Goal: Information Seeking & Learning: Learn about a topic

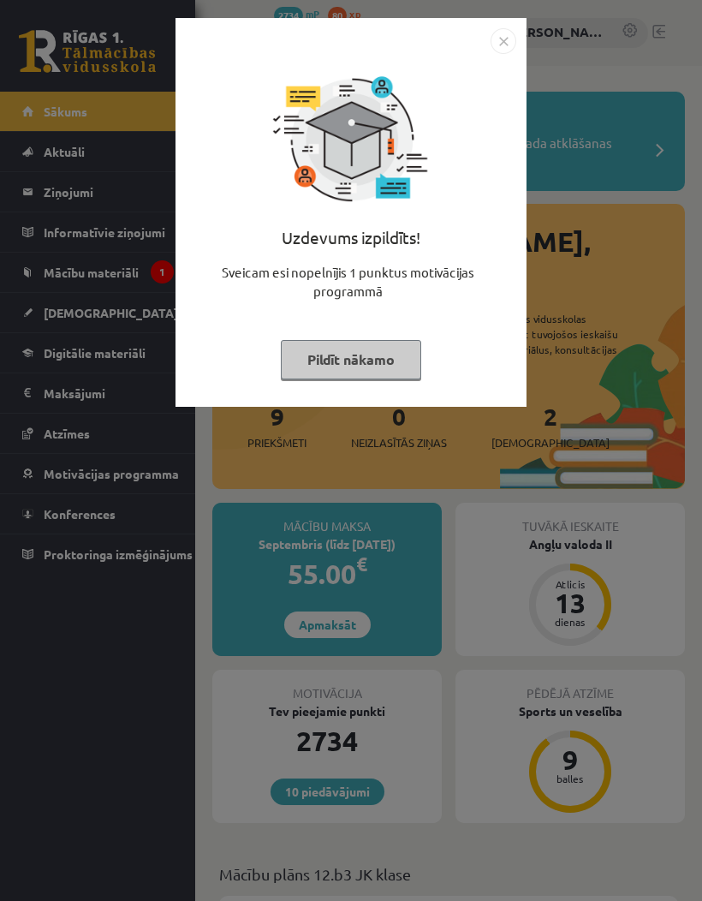
click at [507, 38] on img "Close" at bounding box center [504, 41] width 26 height 26
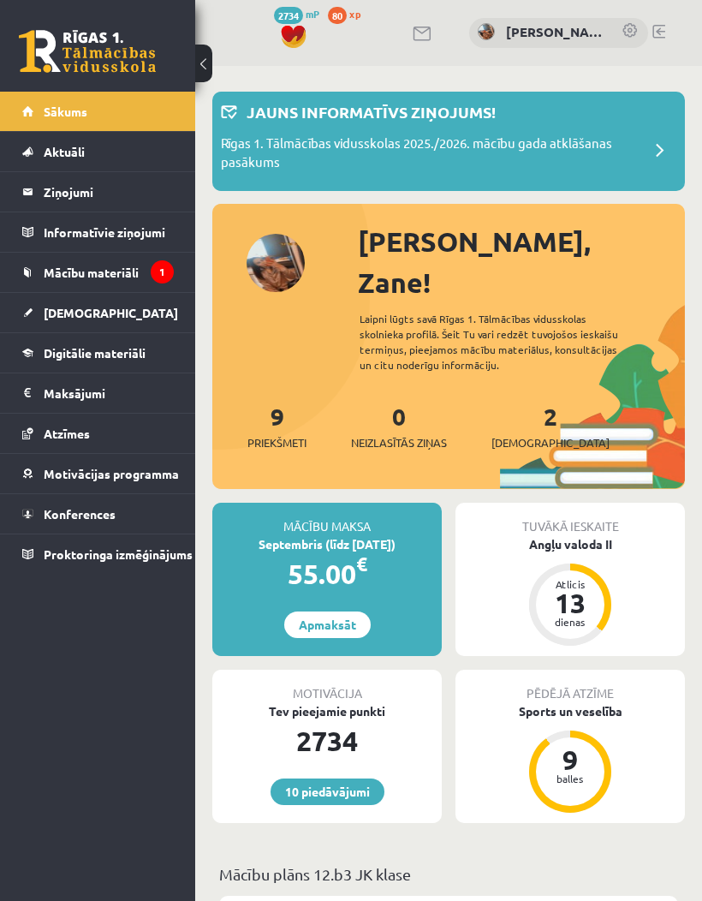
click at [112, 277] on span "Mācību materiāli" at bounding box center [91, 272] width 95 height 15
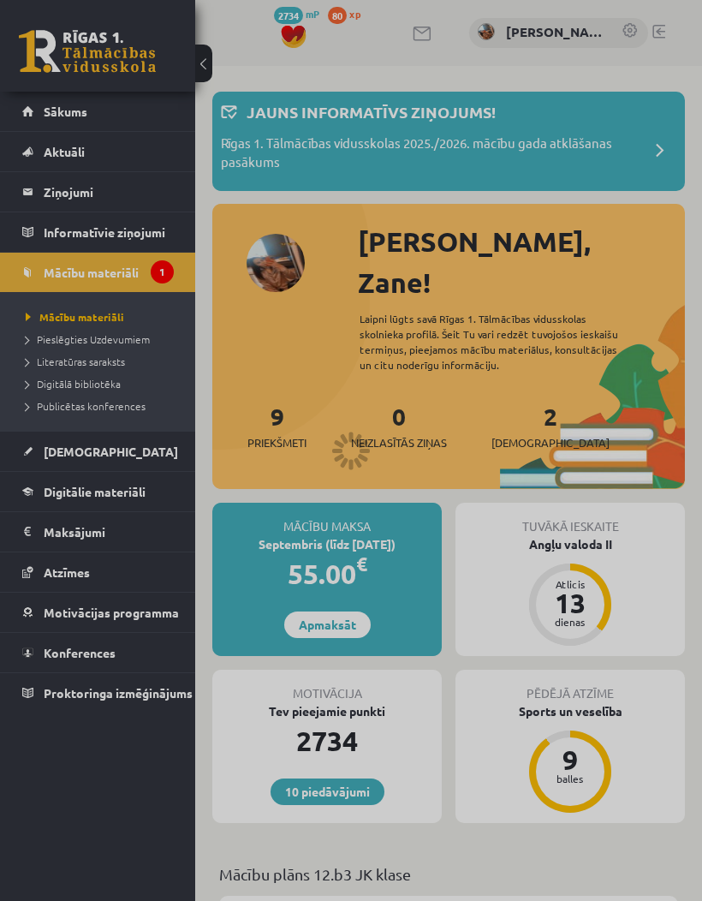
click at [94, 387] on div at bounding box center [351, 450] width 702 height 901
click at [98, 384] on div at bounding box center [351, 450] width 702 height 901
click at [82, 371] on div at bounding box center [351, 450] width 702 height 901
click at [68, 378] on div at bounding box center [351, 450] width 702 height 901
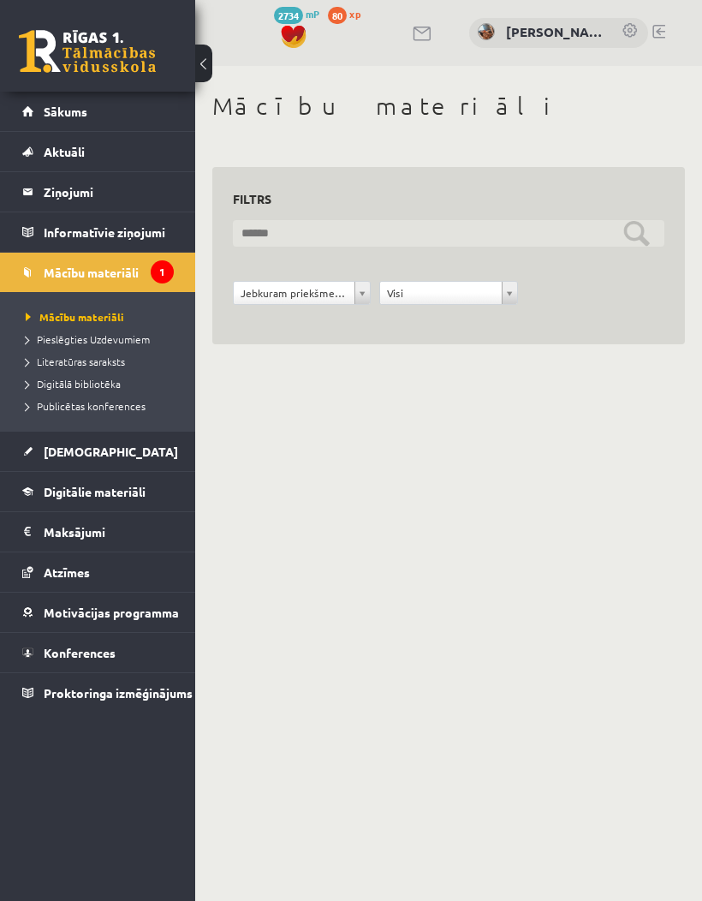
click at [483, 235] on input "text" at bounding box center [449, 233] width 432 height 27
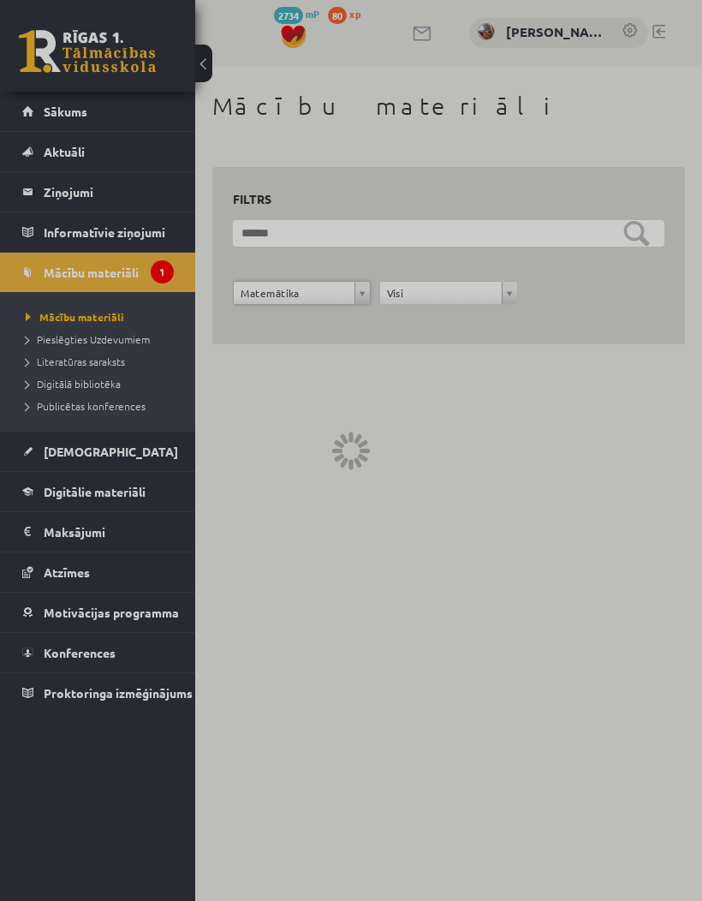
click at [86, 274] on div at bounding box center [351, 450] width 702 height 901
click at [107, 272] on div at bounding box center [351, 450] width 702 height 901
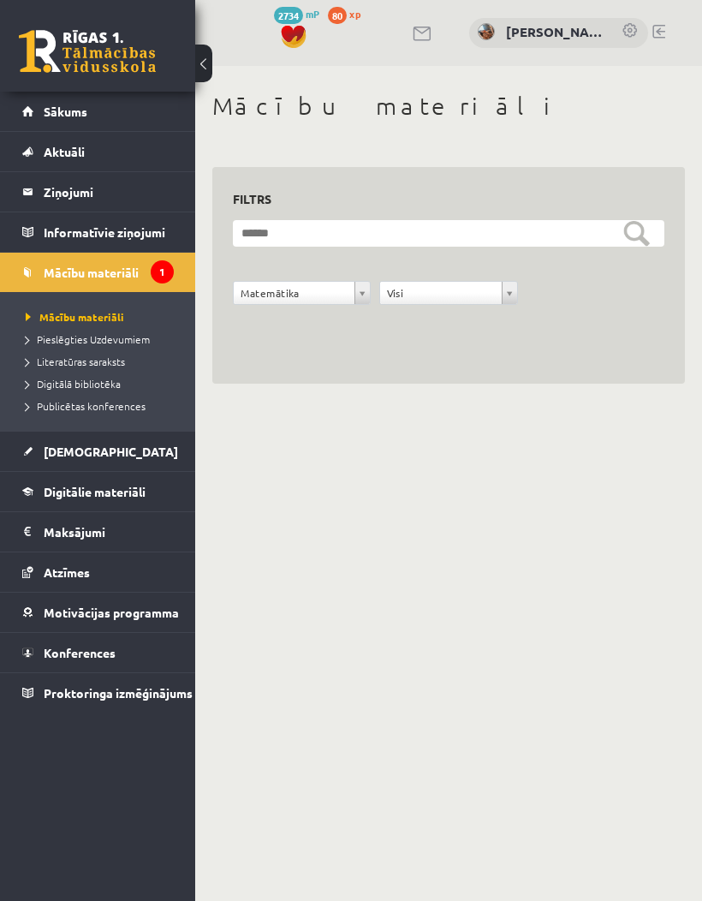
click at [86, 269] on span "Mācību materiāli" at bounding box center [91, 272] width 95 height 15
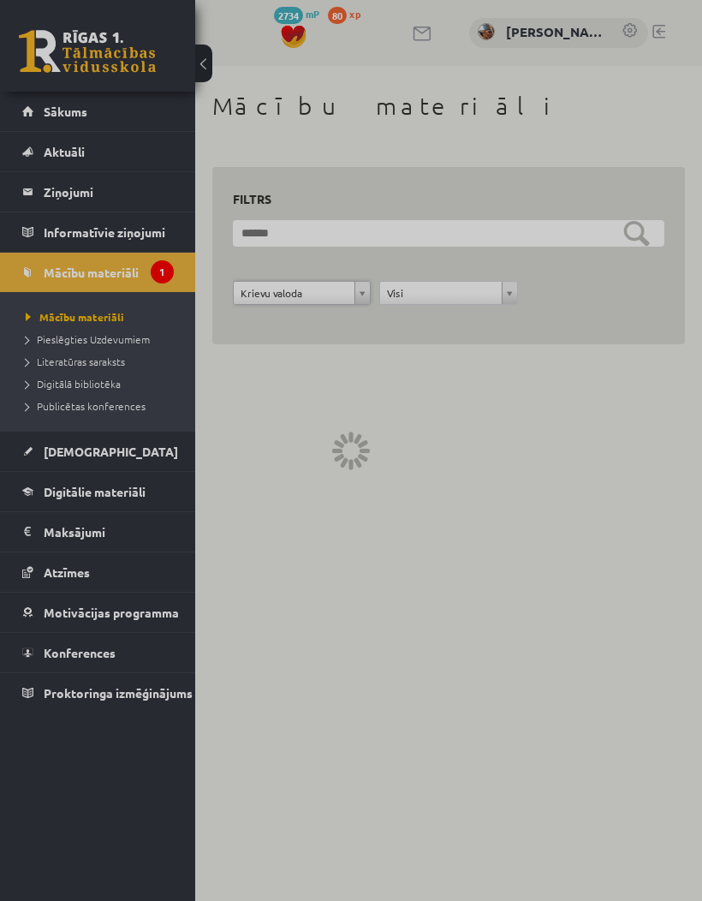
click at [342, 298] on div at bounding box center [351, 450] width 702 height 901
click at [348, 289] on div at bounding box center [351, 450] width 702 height 901
click at [327, 306] on div at bounding box center [351, 450] width 702 height 901
click at [347, 289] on div at bounding box center [351, 450] width 702 height 901
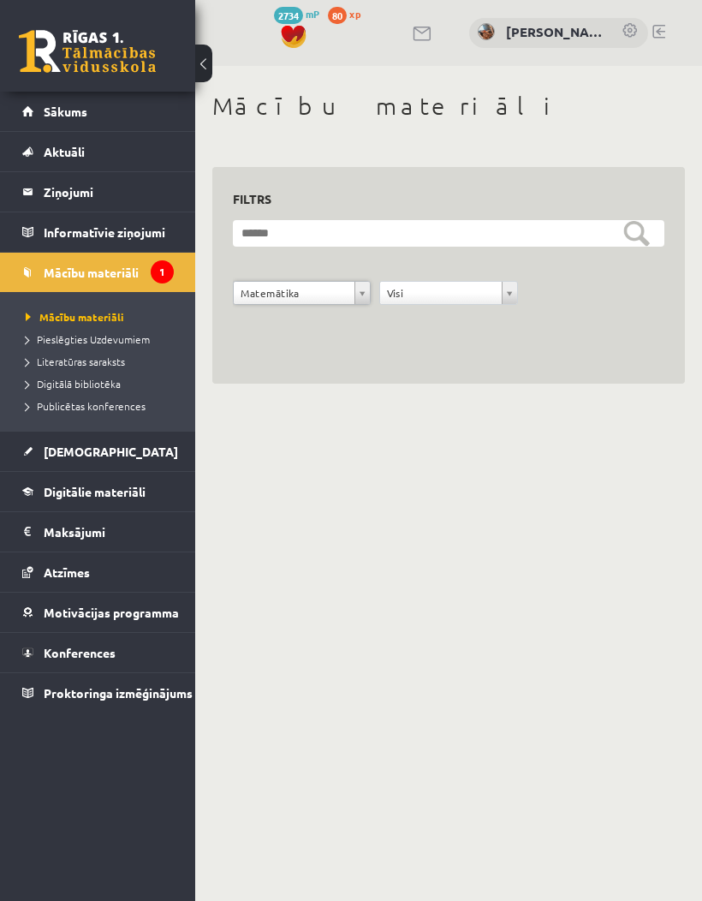
click at [527, 295] on div "**********" at bounding box center [449, 302] width 440 height 43
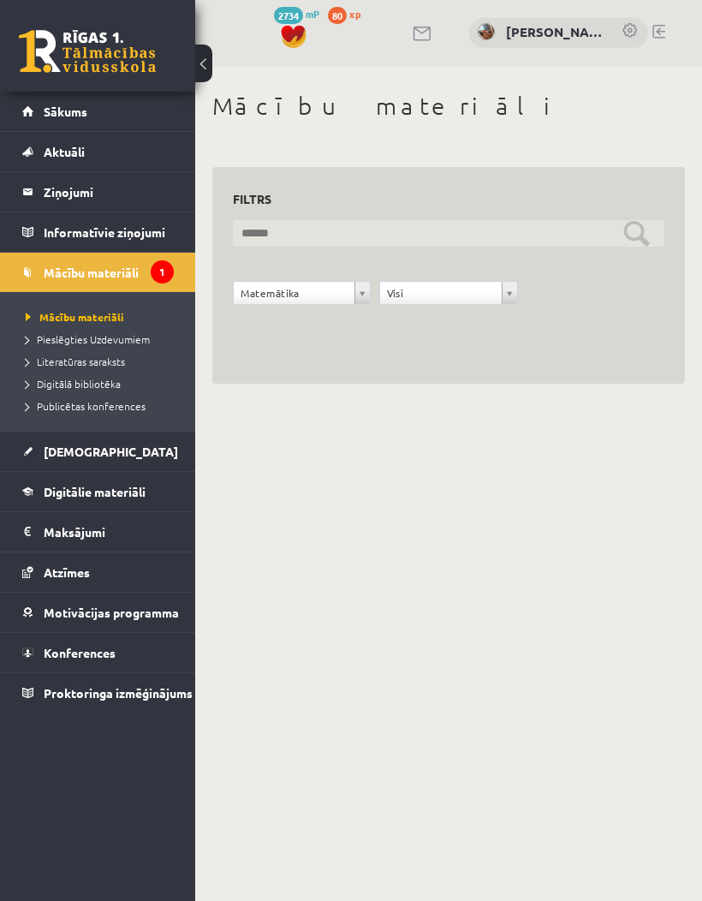
click at [537, 242] on input "text" at bounding box center [449, 233] width 432 height 27
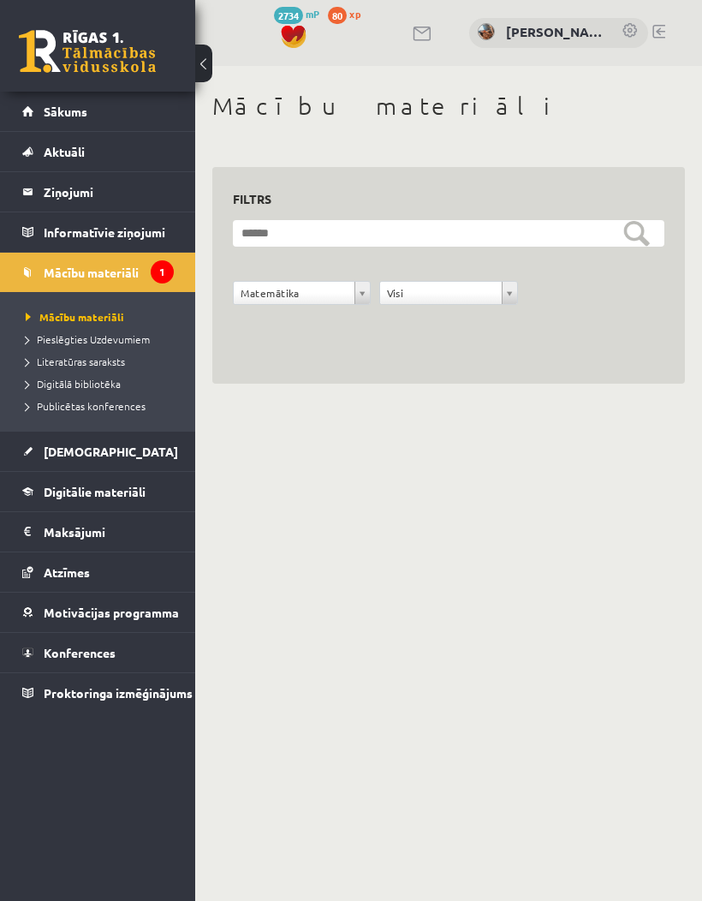
click at [439, 433] on body "10 Dāvanas 2734 mP 80 xp Zane Zumberga Sākums Aktuāli Kā mācīties eSKOLĀ Kontak…" at bounding box center [351, 450] width 702 height 901
click at [152, 504] on link "Digitālie materiāli" at bounding box center [98, 491] width 152 height 39
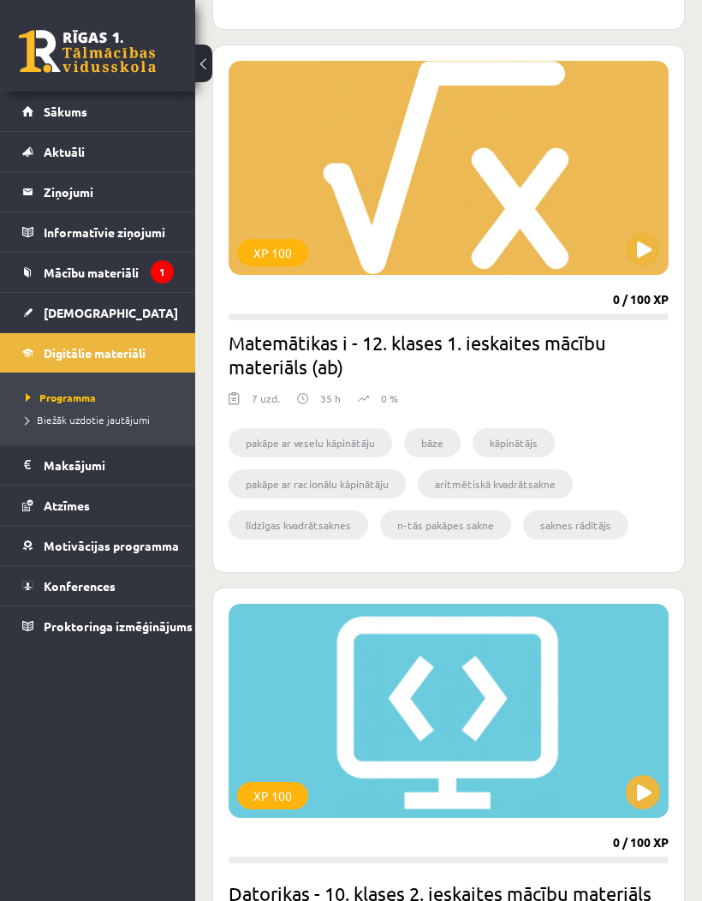
scroll to position [3760, 0]
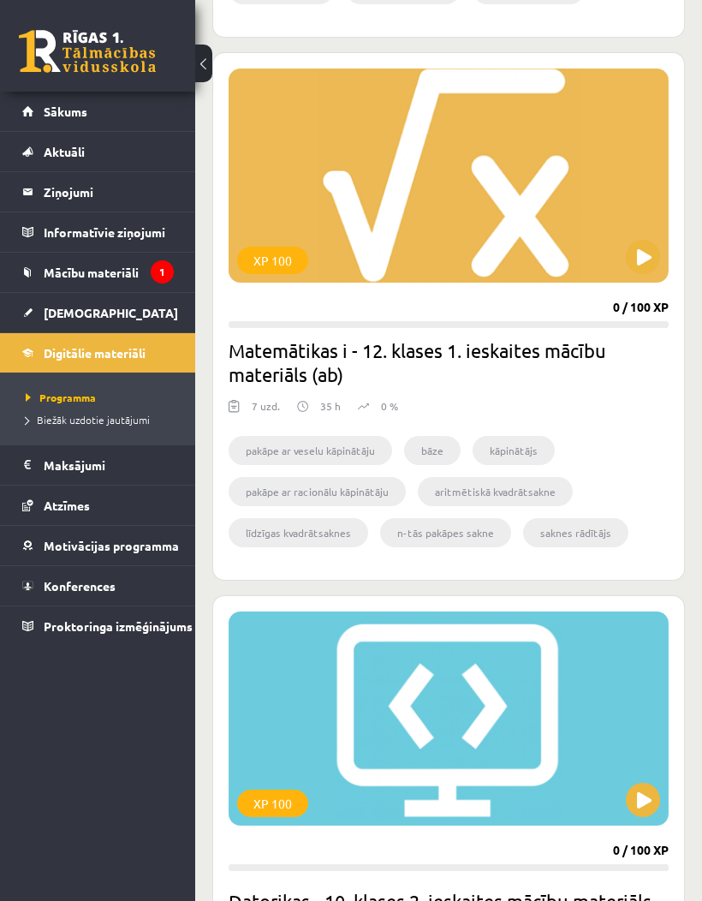
click at [336, 370] on h2 "Matemātikas i - 12. klases 1. ieskaites mācību materiāls (ab)" at bounding box center [449, 362] width 440 height 48
click at [527, 206] on div "XP 100" at bounding box center [449, 175] width 440 height 214
click at [434, 447] on li "bāze" at bounding box center [432, 450] width 57 height 29
click at [438, 450] on li "bāze" at bounding box center [432, 450] width 57 height 29
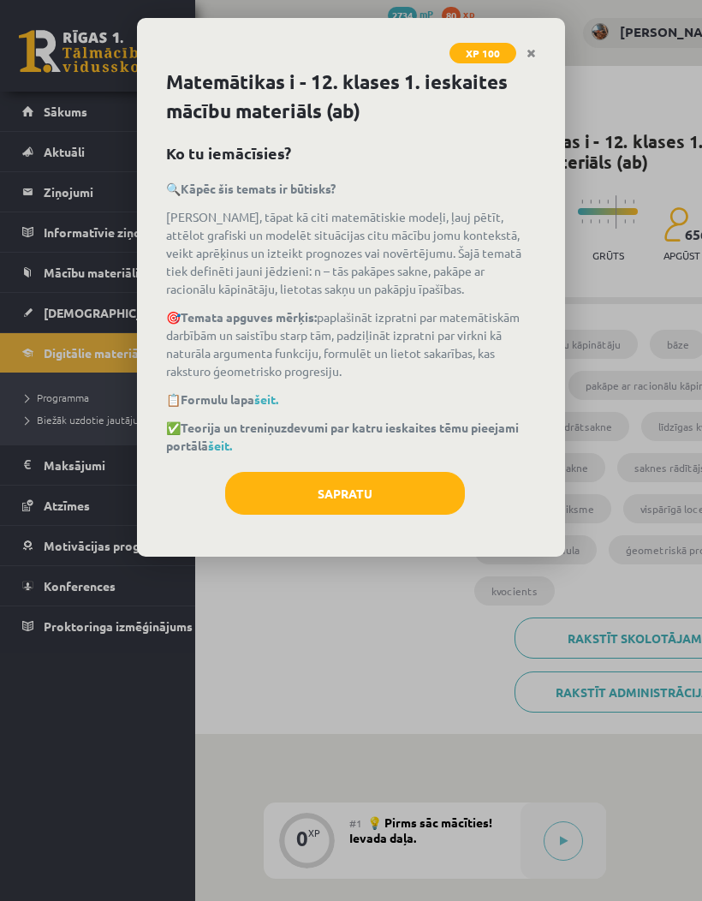
click at [375, 604] on div "XP 100 Matemātikas i - 12. klases 1. ieskaites mācību materiāls (ab) Ko tu iemā…" at bounding box center [351, 450] width 702 height 901
click at [412, 489] on button "Sapratu" at bounding box center [345, 493] width 240 height 43
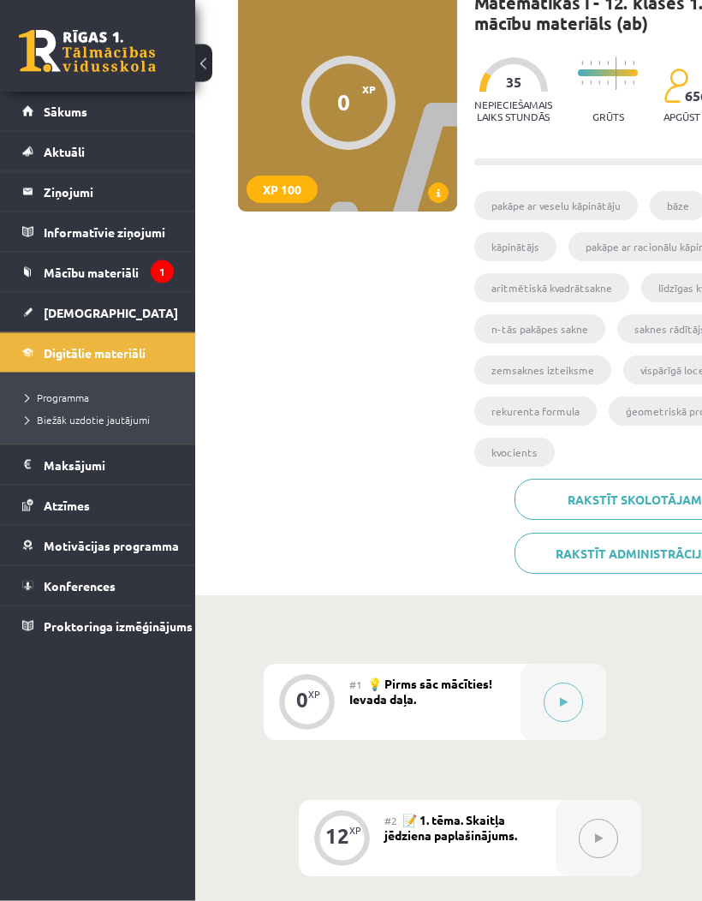
scroll to position [140, 0]
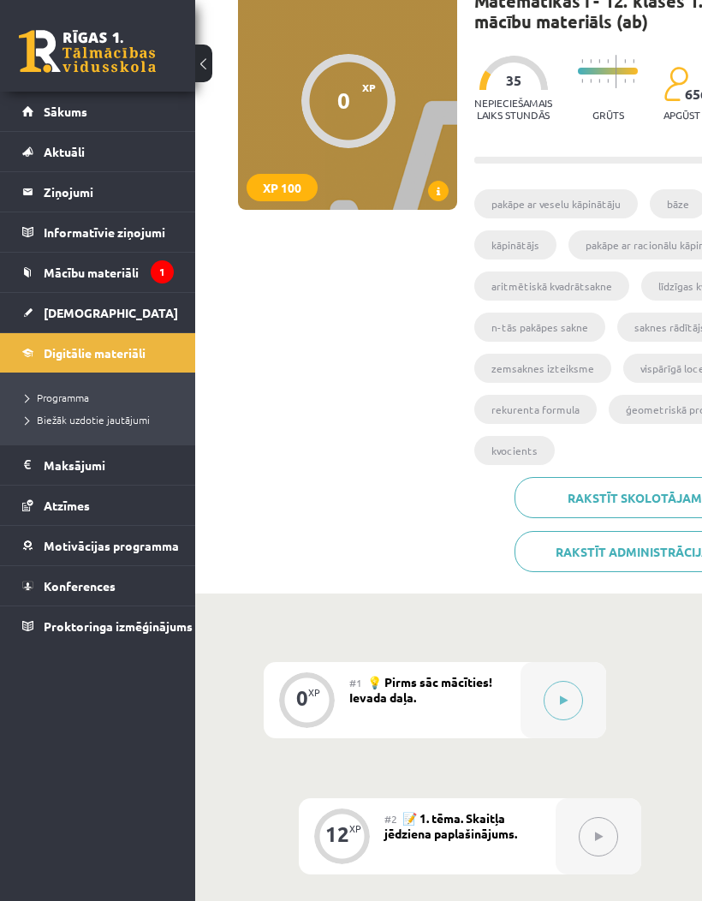
click at [77, 283] on link "Mācību materiāli" at bounding box center [98, 272] width 152 height 39
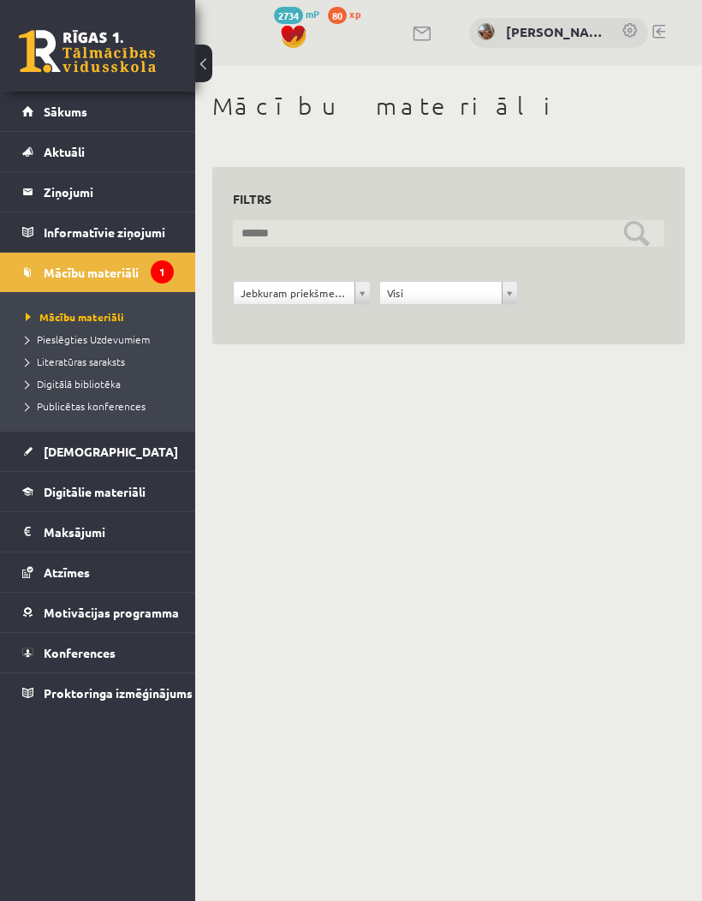
click at [649, 225] on input "text" at bounding box center [449, 233] width 432 height 27
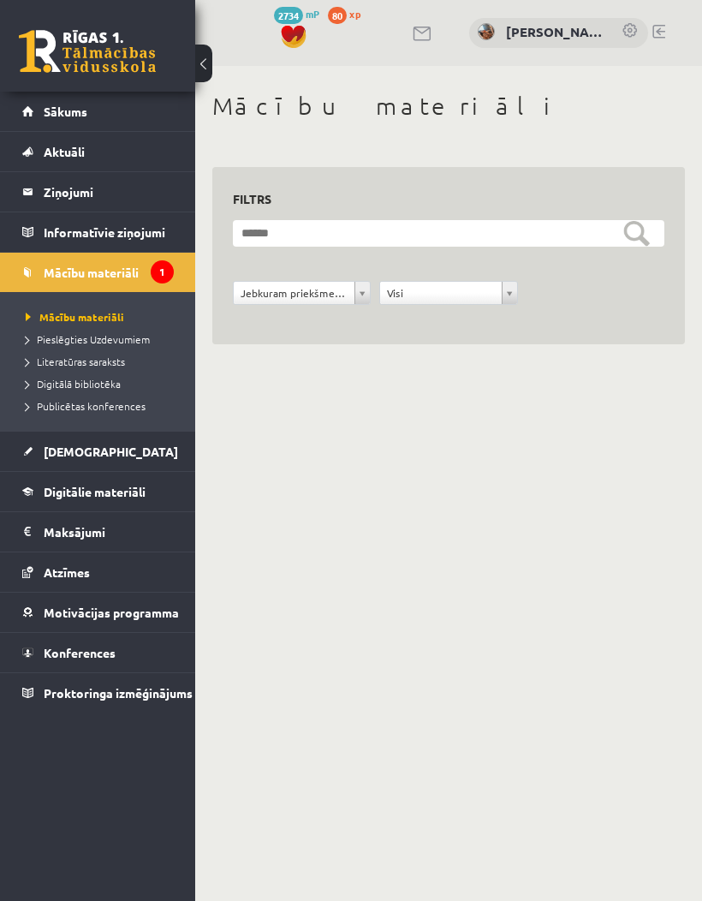
click at [357, 314] on div "**********" at bounding box center [449, 302] width 440 height 43
click at [357, 315] on div "**********" at bounding box center [449, 302] width 440 height 43
click at [356, 317] on div "**********" at bounding box center [449, 302] width 440 height 43
click at [335, 315] on div "**********" at bounding box center [449, 302] width 440 height 43
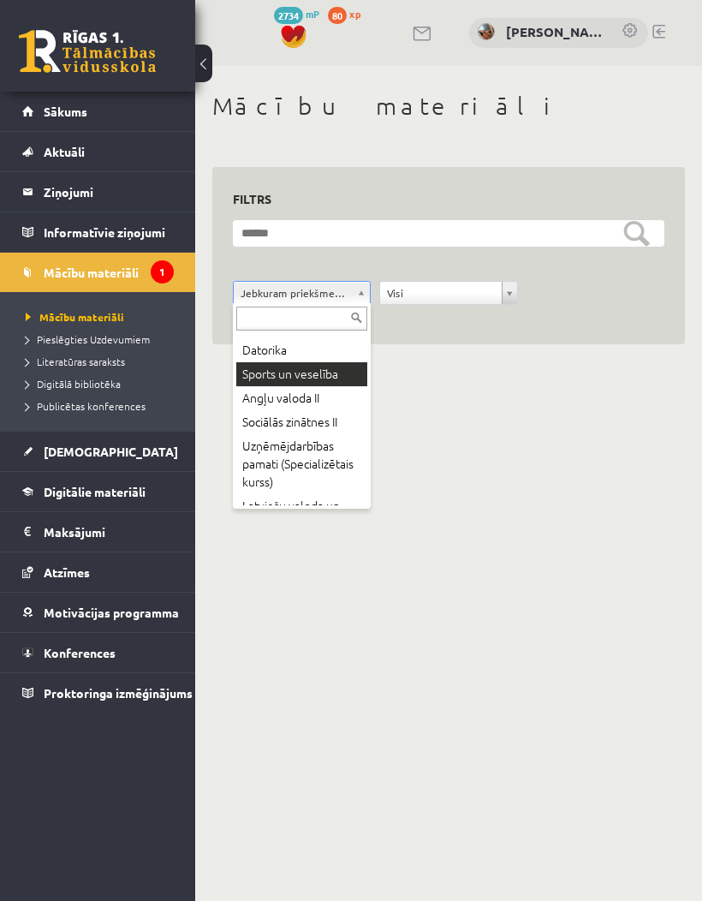
scroll to position [87, 0]
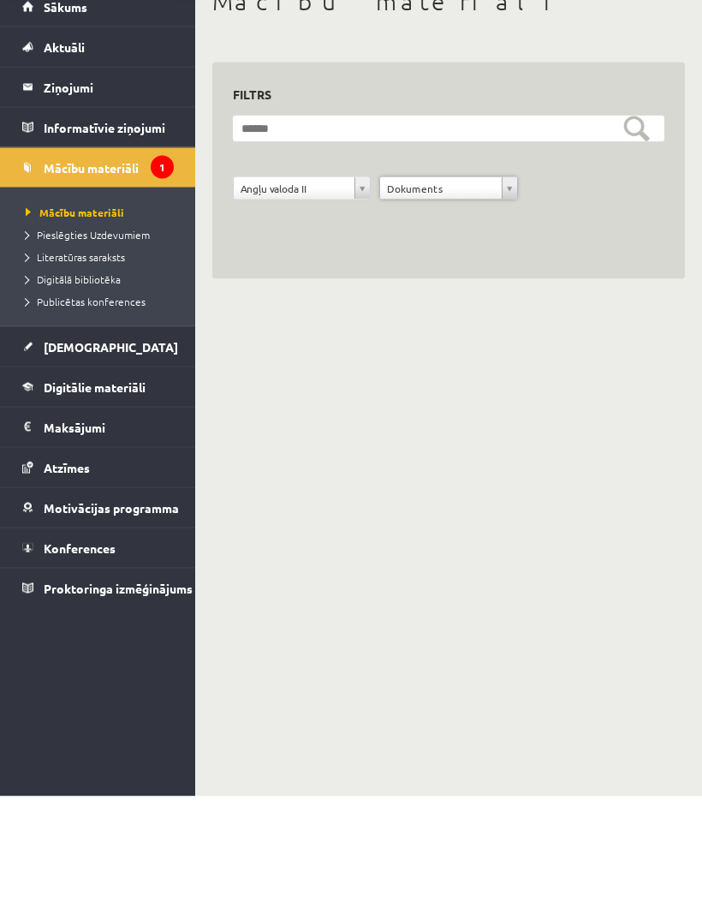
click at [443, 396] on body "0 Dāvanas 2734 mP 80 xp [PERSON_NAME] Sākums Aktuāli Kā mācīties eSKOLĀ Kontakt…" at bounding box center [351, 450] width 702 height 901
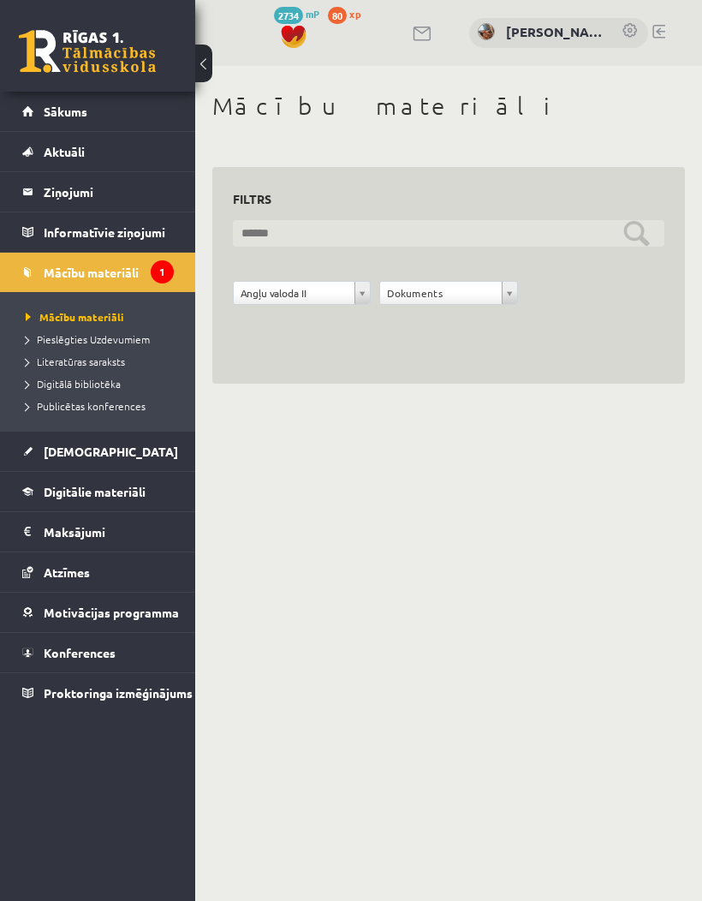
click at [529, 244] on input "text" at bounding box center [449, 233] width 432 height 27
type input "*"
type input "**********"
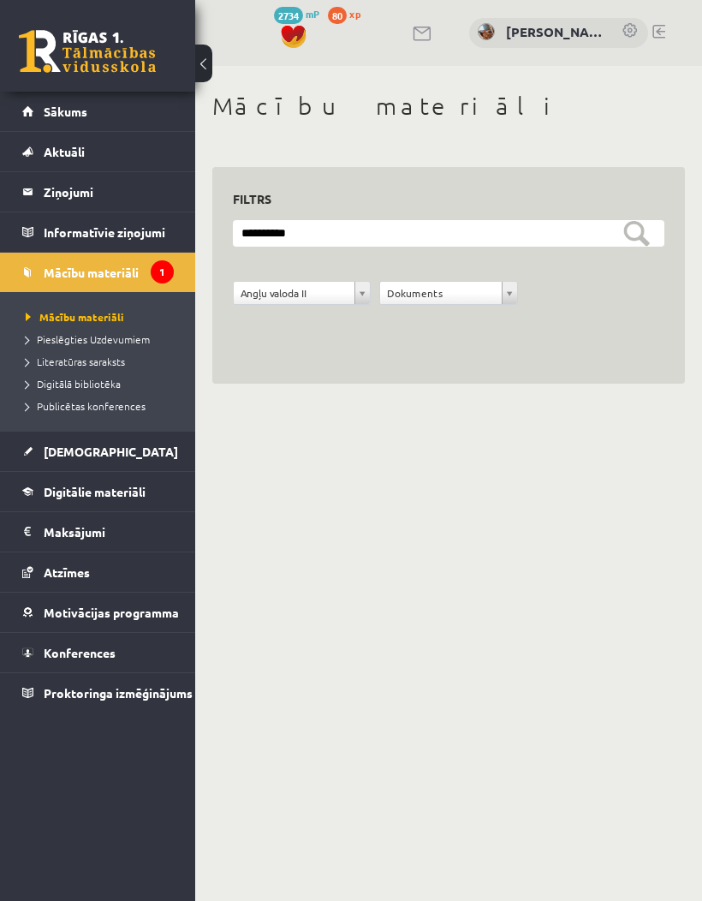
click at [651, 485] on body "0 Dāvanas 2734 mP 80 xp [PERSON_NAME] Sākums Aktuāli Kā mācīties eSKOLĀ Kontakt…" at bounding box center [351, 450] width 702 height 901
click at [356, 316] on div "**********" at bounding box center [449, 302] width 440 height 43
click at [544, 375] on div "**********" at bounding box center [448, 275] width 473 height 217
click at [127, 377] on link "Digitālā bibliotēka" at bounding box center [102, 383] width 152 height 15
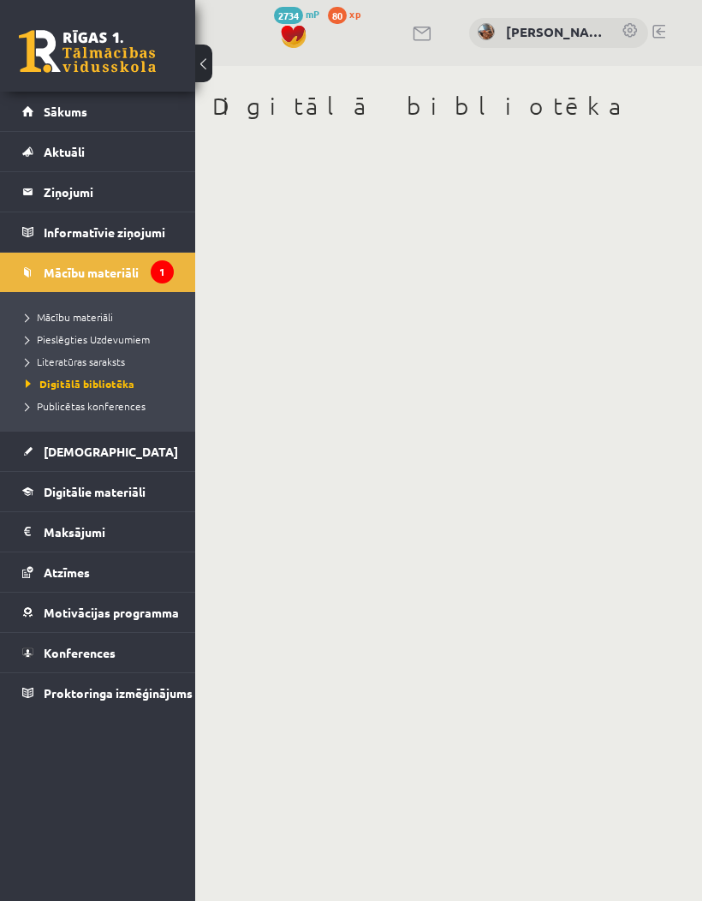
click at [132, 360] on link "Literatūras saraksts" at bounding box center [102, 361] width 152 height 15
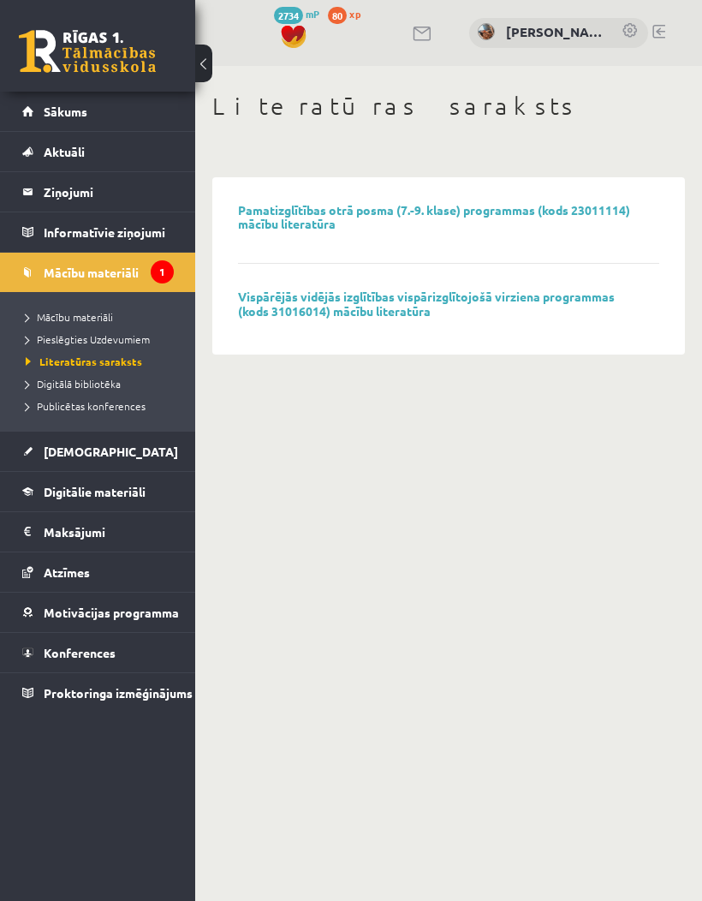
click at [140, 344] on span "Pieslēgties Uzdevumiem" at bounding box center [88, 339] width 124 height 14
click at [74, 313] on span "Mācību materiāli" at bounding box center [69, 317] width 87 height 14
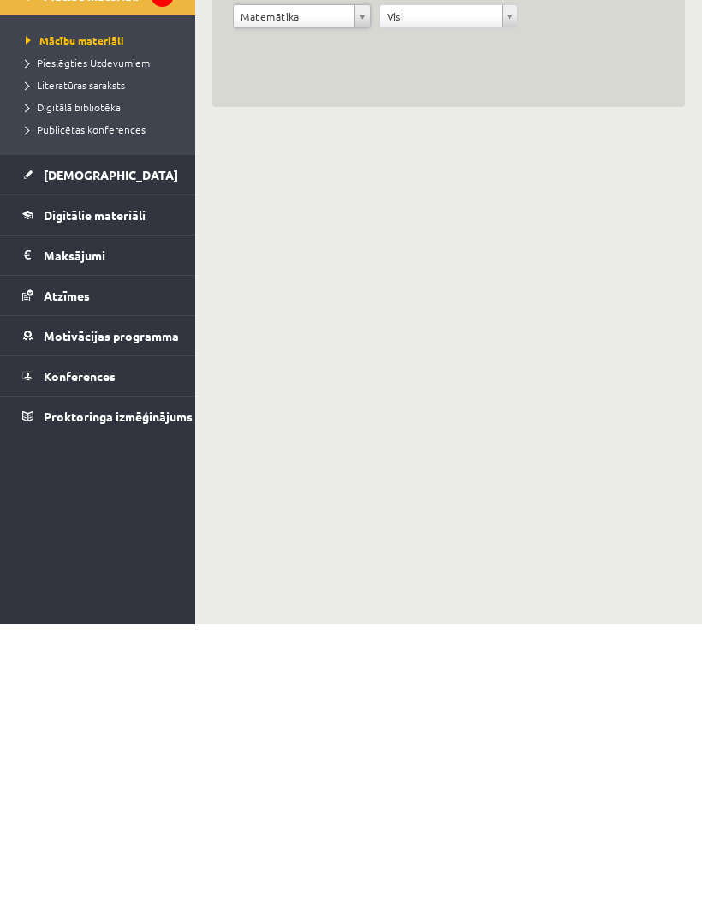
click at [155, 633] on link "Konferences" at bounding box center [98, 652] width 152 height 39
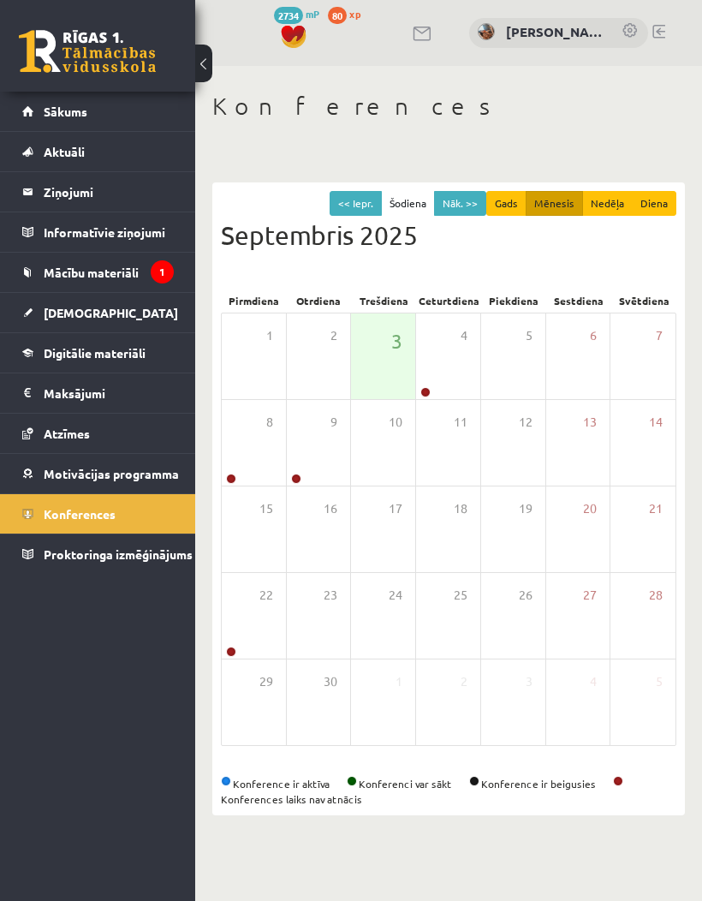
click at [163, 355] on link "Digitālie materiāli" at bounding box center [98, 352] width 152 height 39
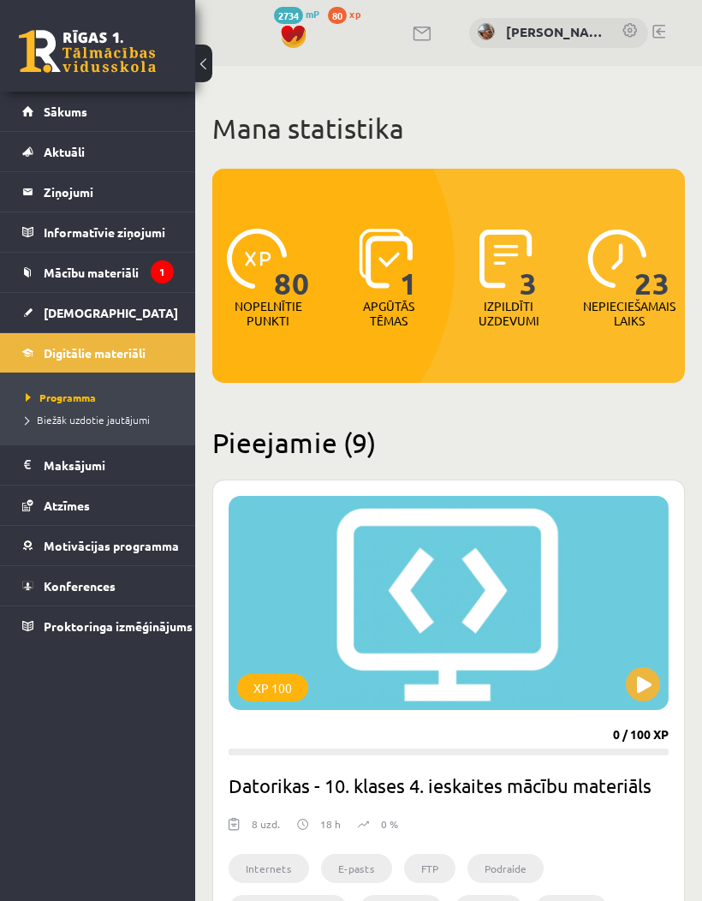
click at [58, 107] on span "Sākums" at bounding box center [66, 111] width 44 height 15
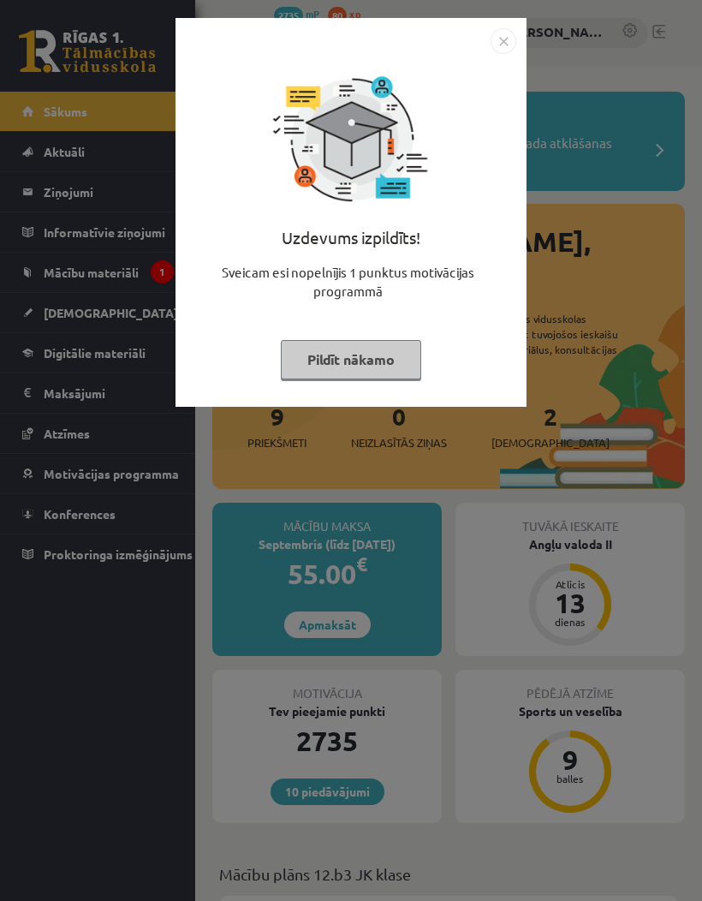
click at [505, 53] on img "Close" at bounding box center [504, 41] width 26 height 26
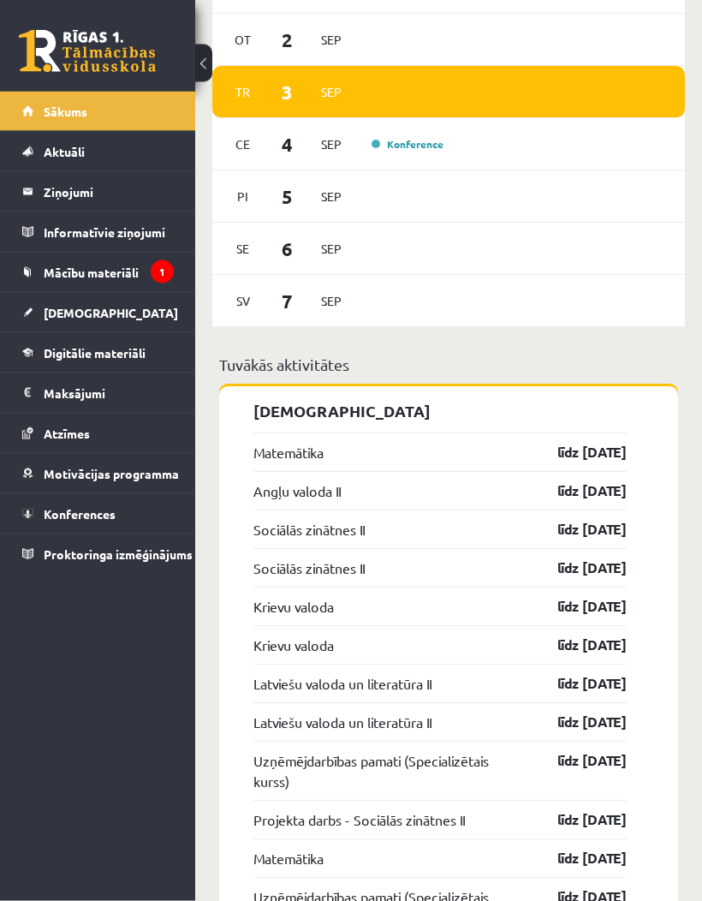
scroll to position [1556, 0]
click at [564, 442] on link "līdz 15.09.25" at bounding box center [576, 452] width 99 height 21
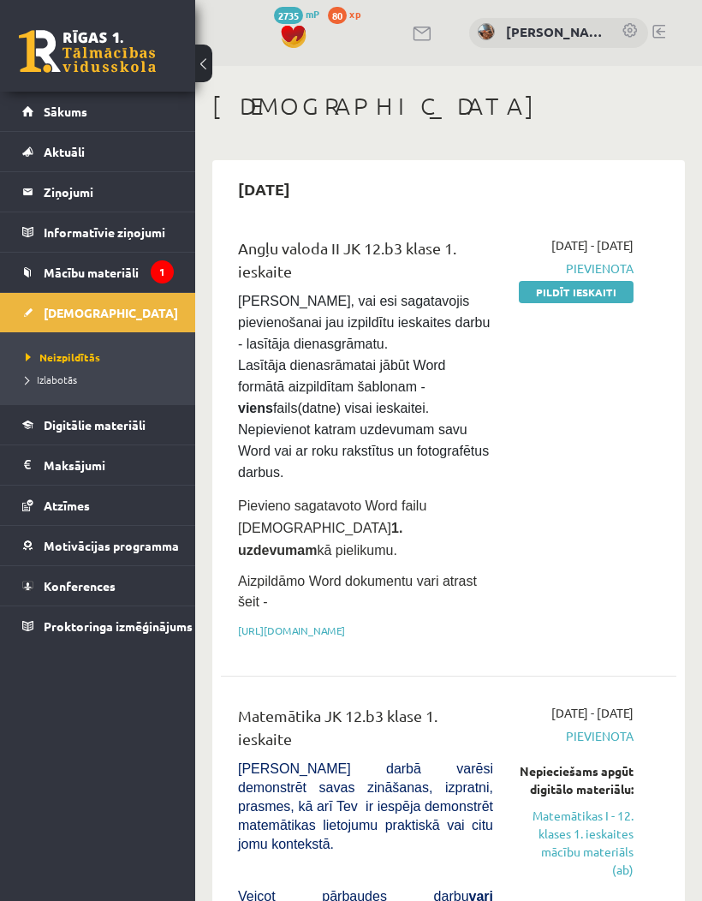
click at [86, 267] on span "Mācību materiāli" at bounding box center [91, 272] width 95 height 15
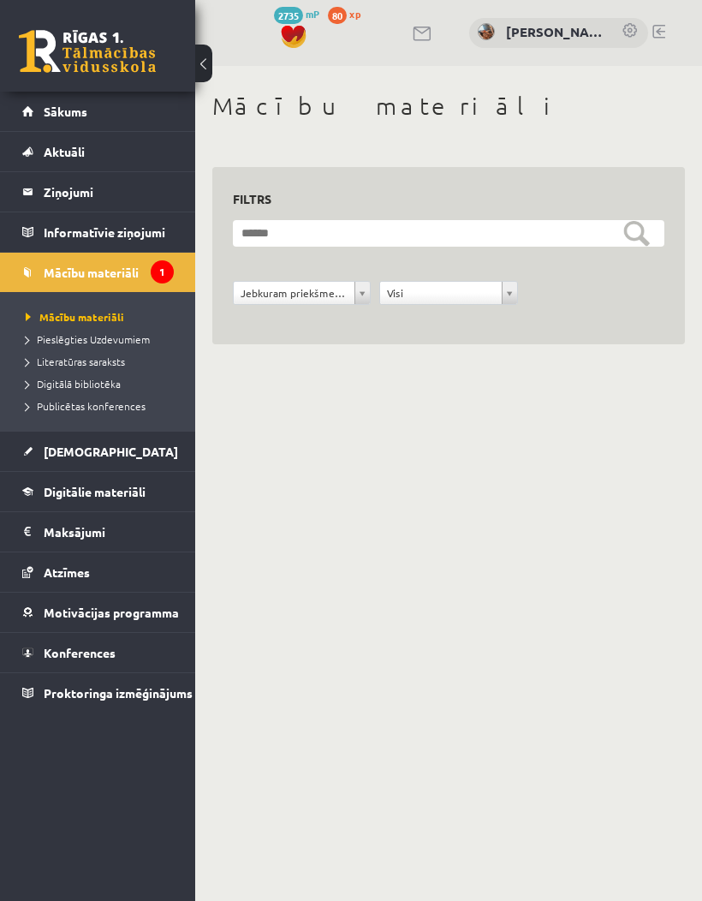
click at [84, 259] on link "Mācību materiāli" at bounding box center [98, 272] width 152 height 39
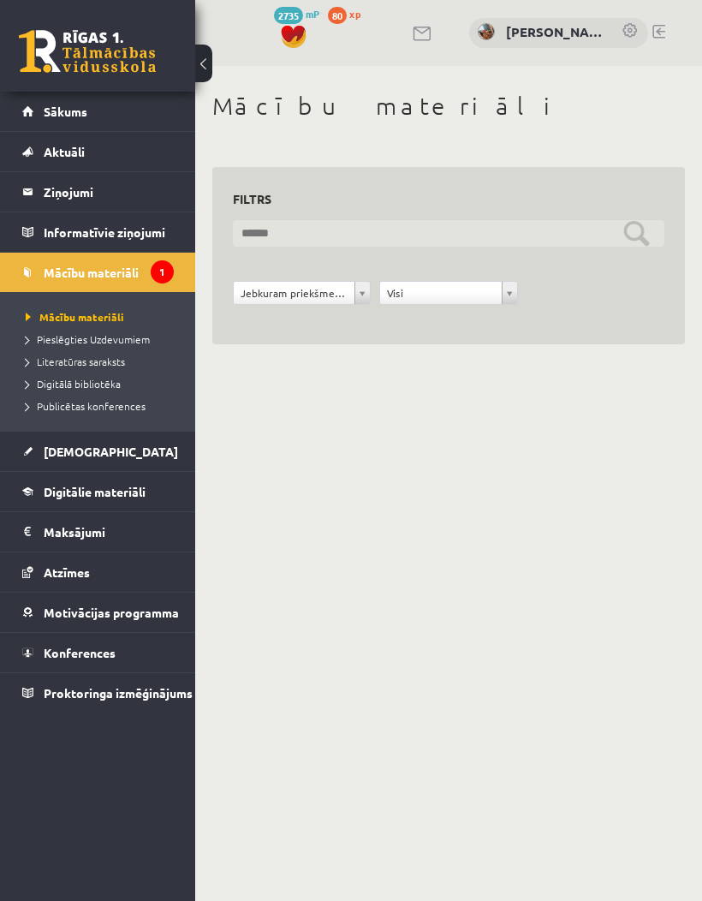
click at [644, 237] on input "text" at bounding box center [449, 233] width 432 height 27
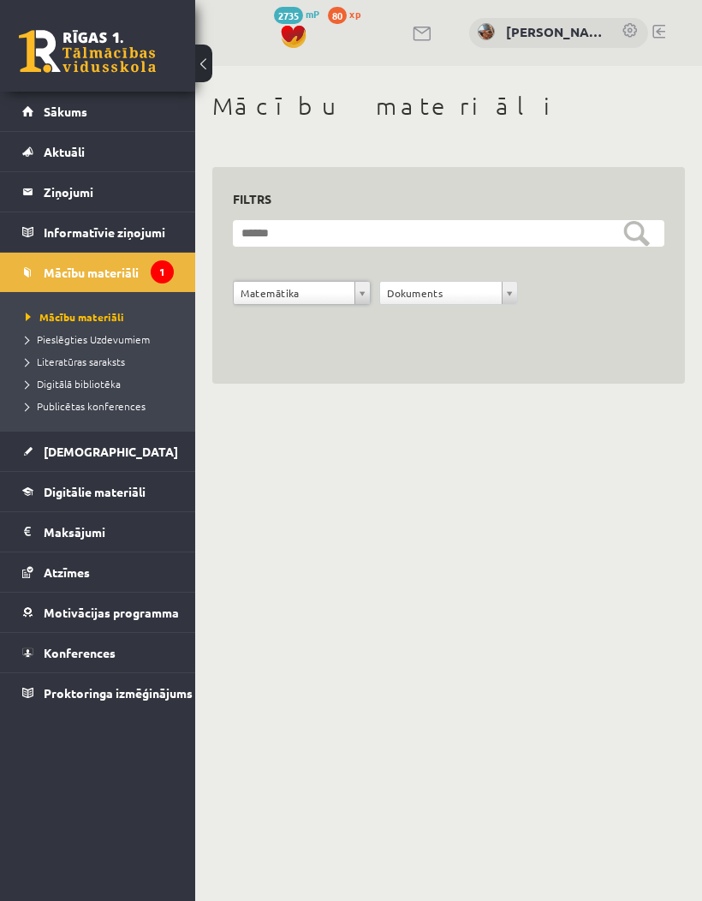
click at [574, 381] on div "**********" at bounding box center [448, 275] width 473 height 217
click at [78, 266] on span "Mācību materiāli" at bounding box center [91, 272] width 95 height 15
